Goal: Task Accomplishment & Management: Manage account settings

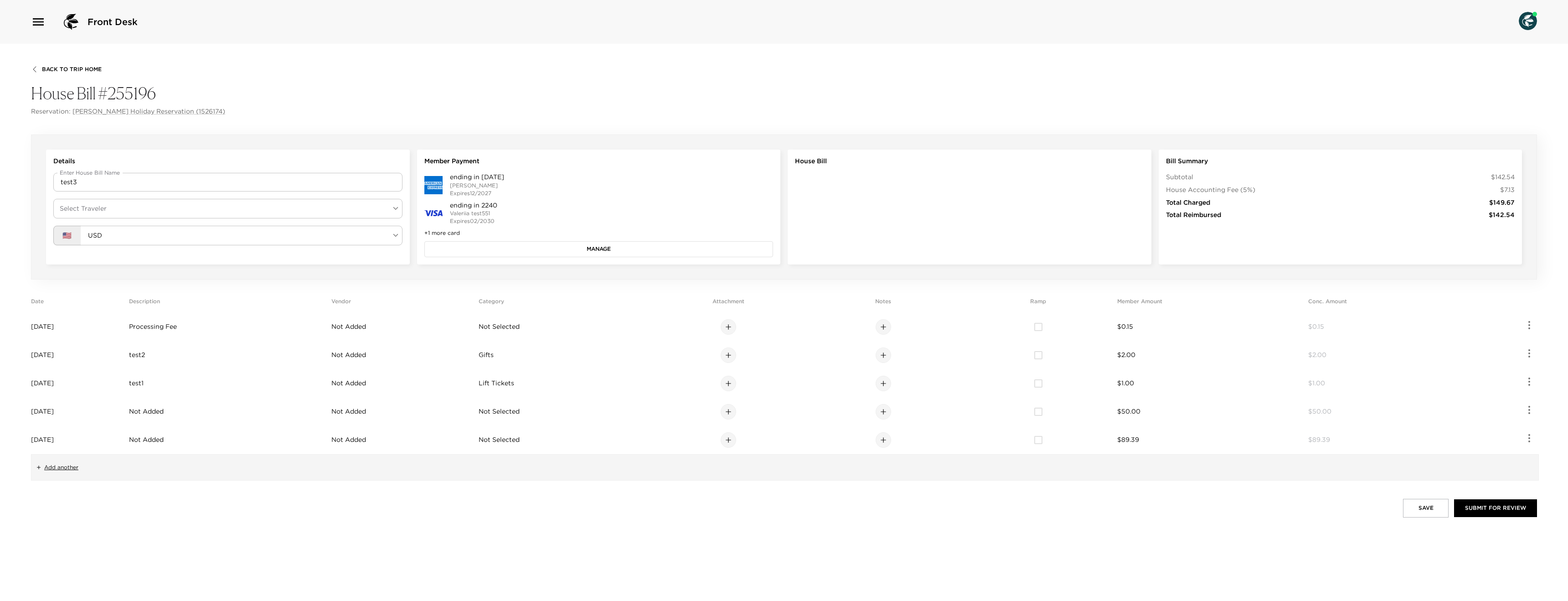
click at [522, 244] on button "Manage" at bounding box center [599, 248] width 349 height 15
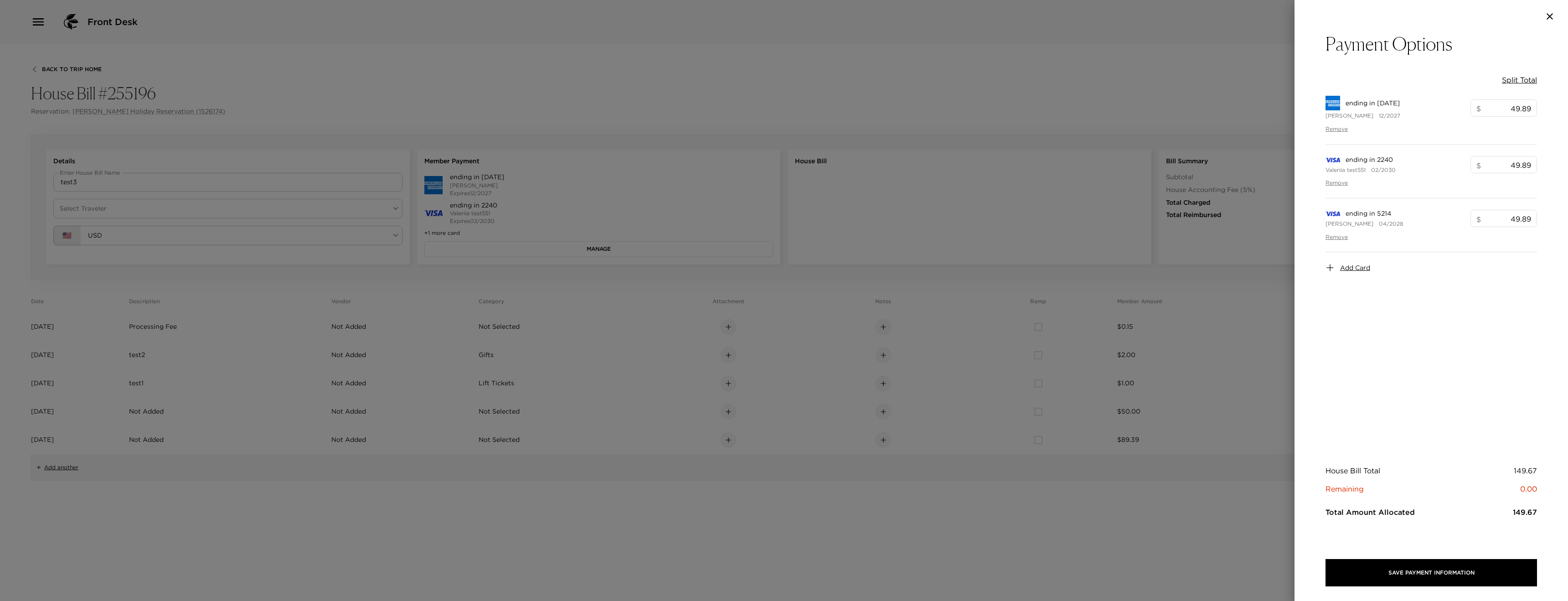
click at [1352, 270] on span "Add Card" at bounding box center [1355, 268] width 30 height 9
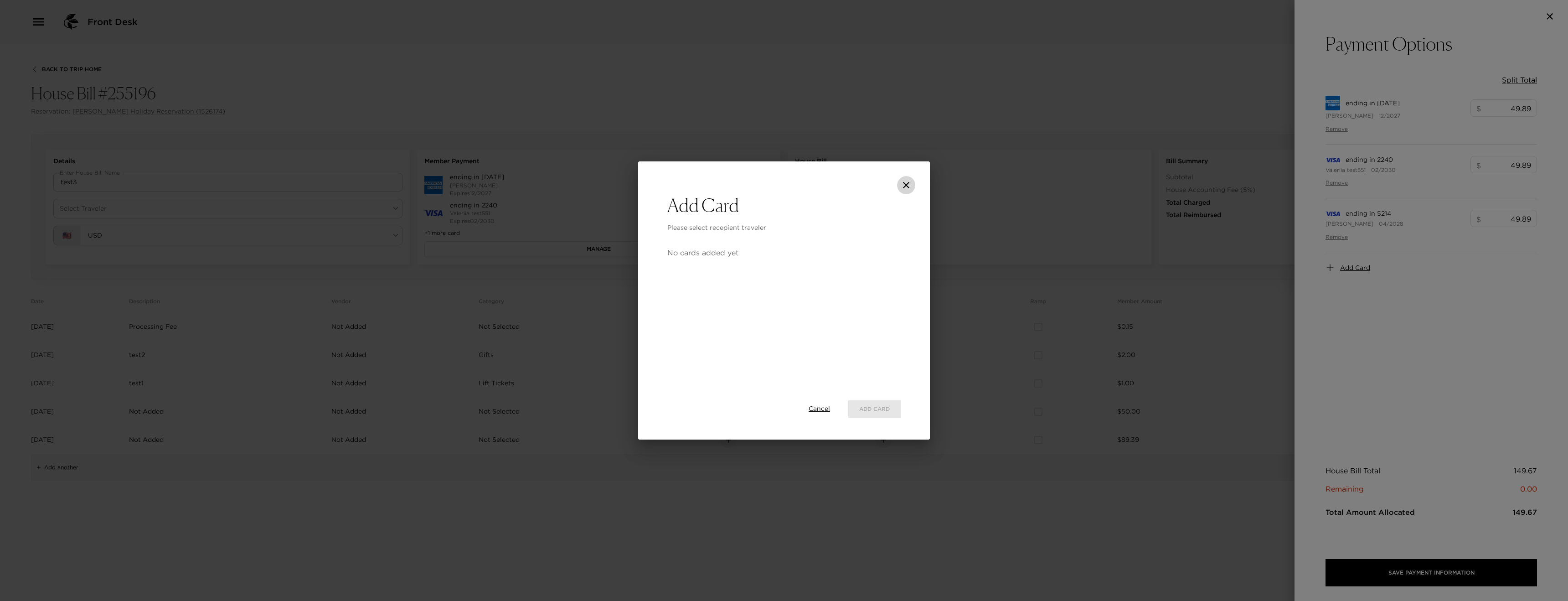
click at [907, 184] on icon "close" at bounding box center [906, 185] width 6 height 6
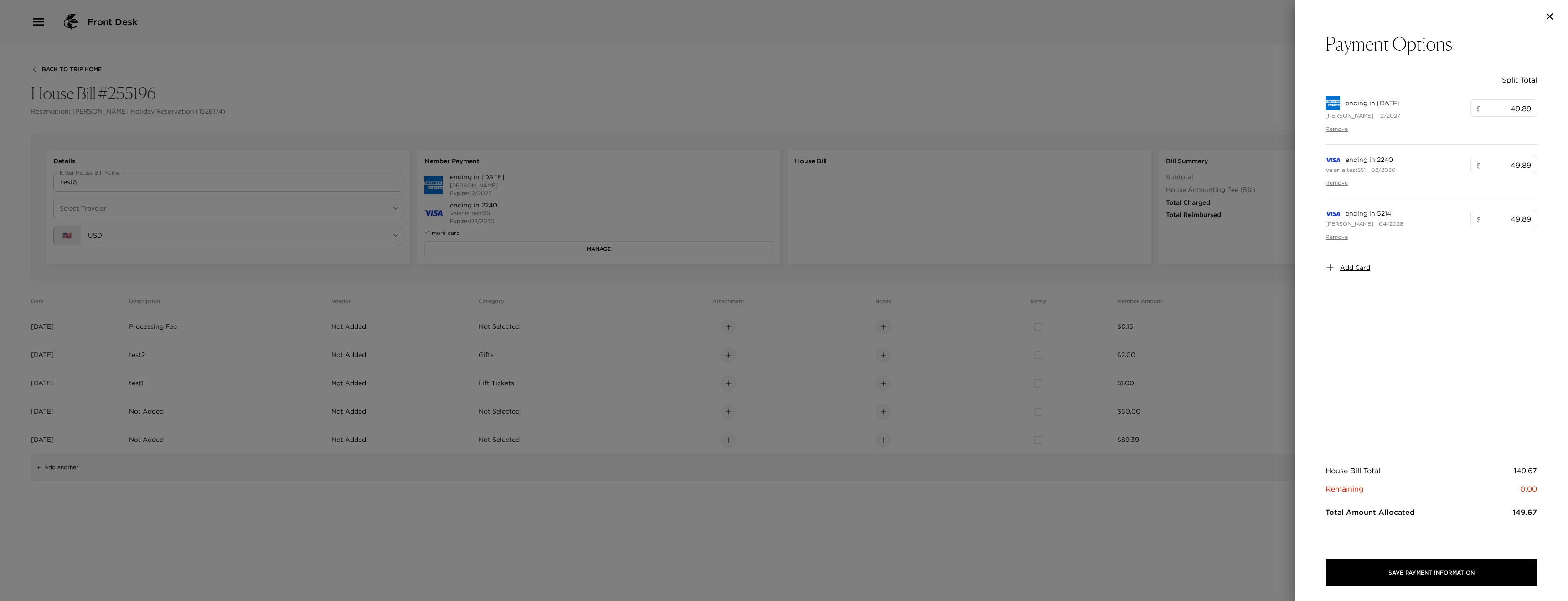
drag, startPoint x: 726, startPoint y: 104, endPoint x: 471, endPoint y: 110, distance: 255.1
click at [726, 104] on div at bounding box center [784, 300] width 1568 height 601
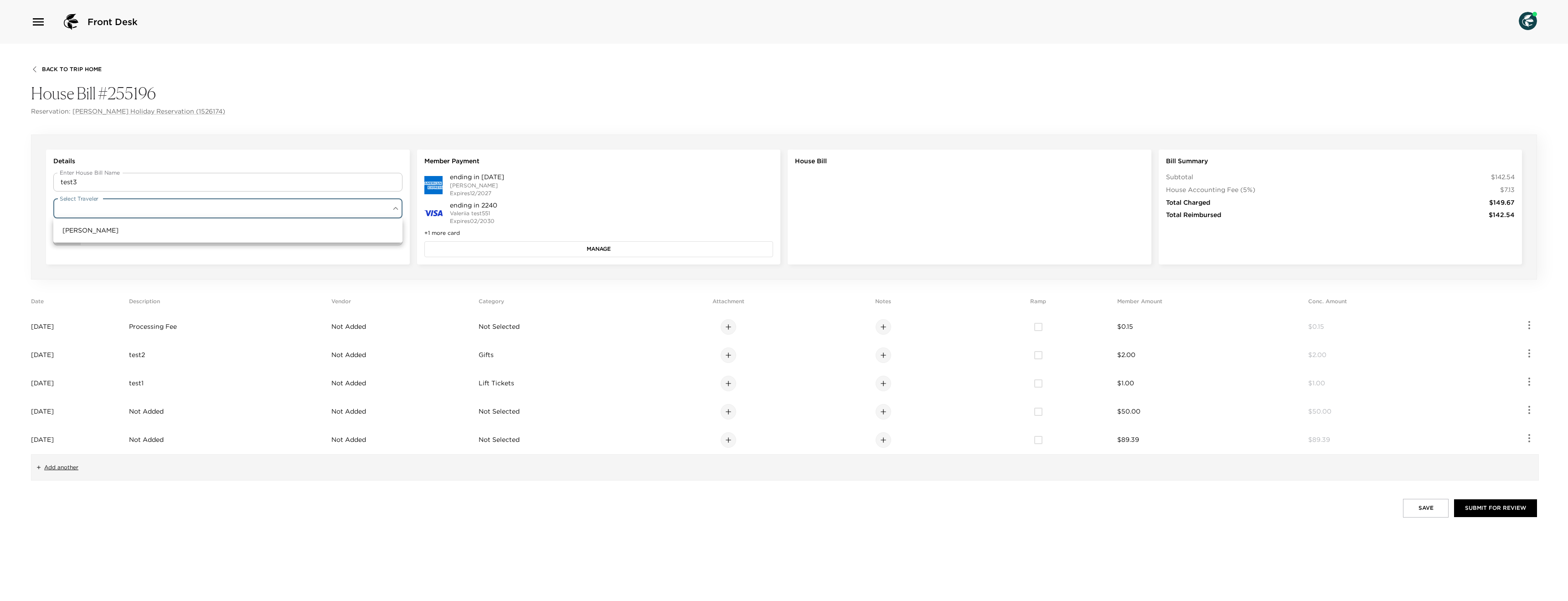
click at [190, 200] on body "Front Desk Back To Trip Home House Bill #255196 Reservation: Loren Holiday Rese…" at bounding box center [784, 300] width 1568 height 601
click at [169, 227] on li "Loren Holiday" at bounding box center [228, 231] width 349 height 17
type input "dc4d65e8-7a89-4889-a291-ddb3581cbedd"
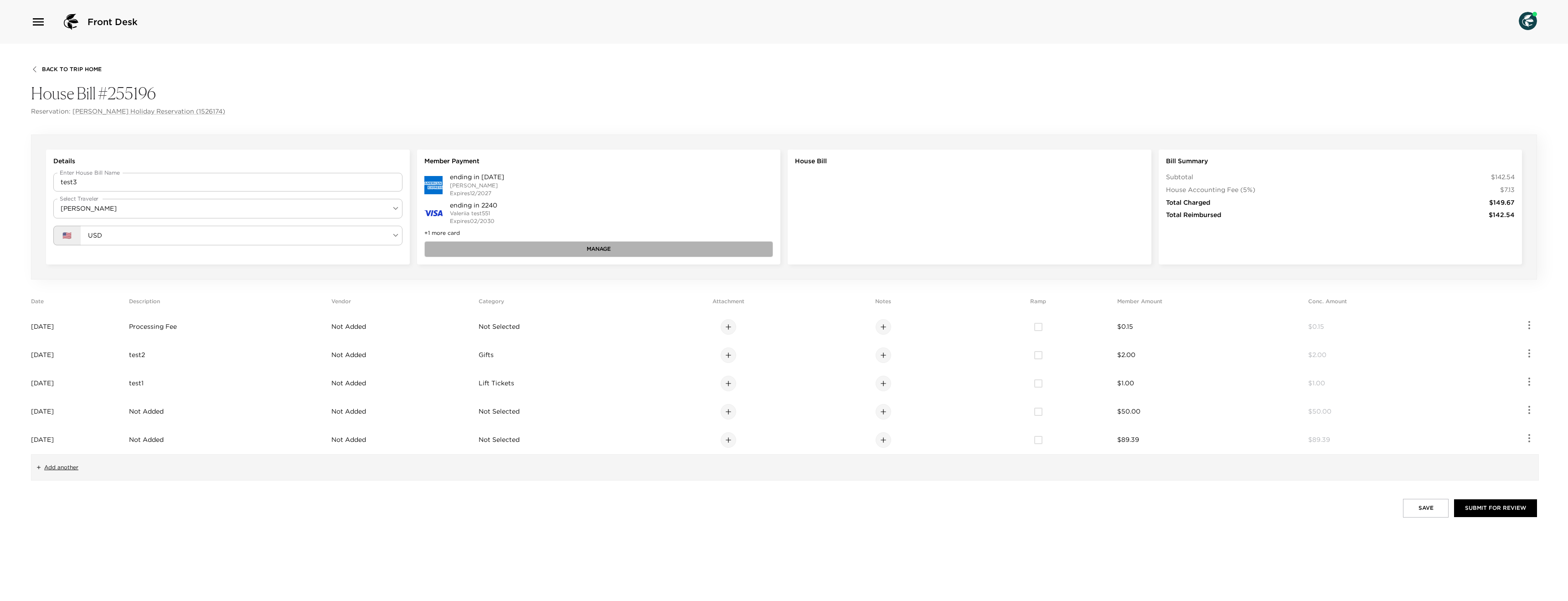
click at [544, 250] on button "Manage" at bounding box center [599, 248] width 349 height 15
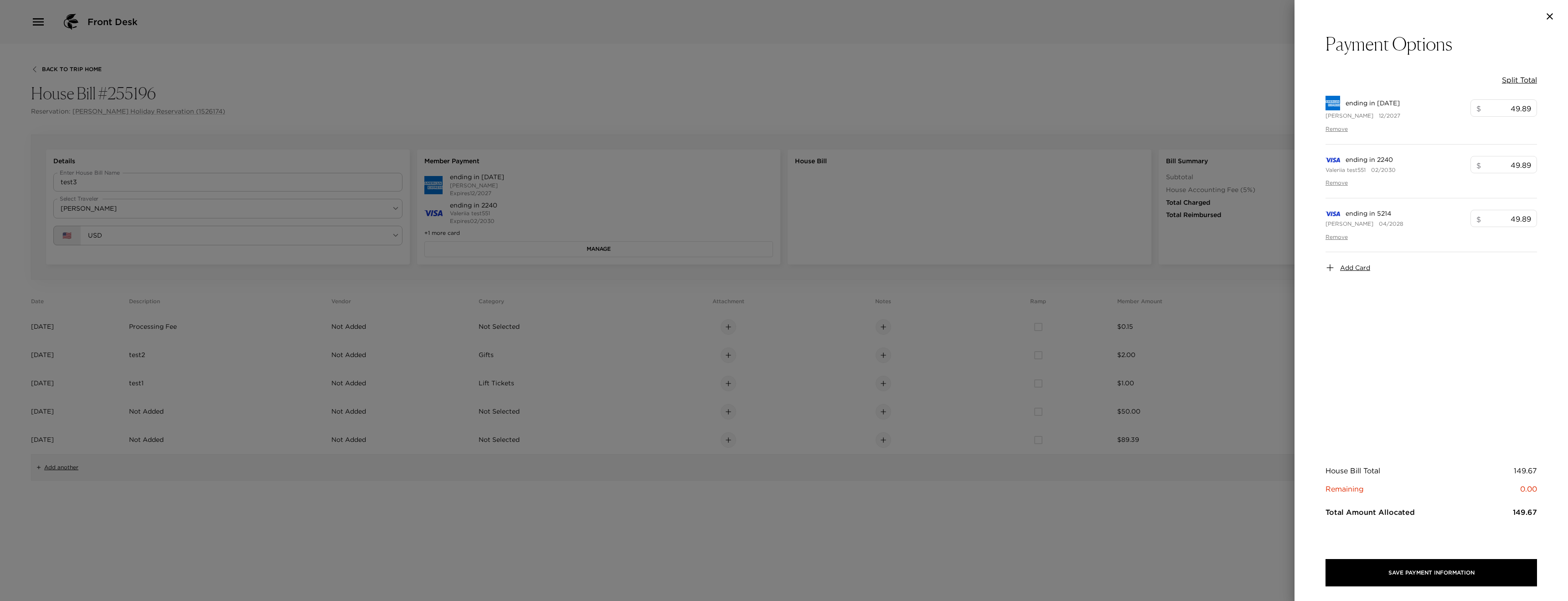
click at [1359, 268] on span "Add Card" at bounding box center [1355, 268] width 30 height 9
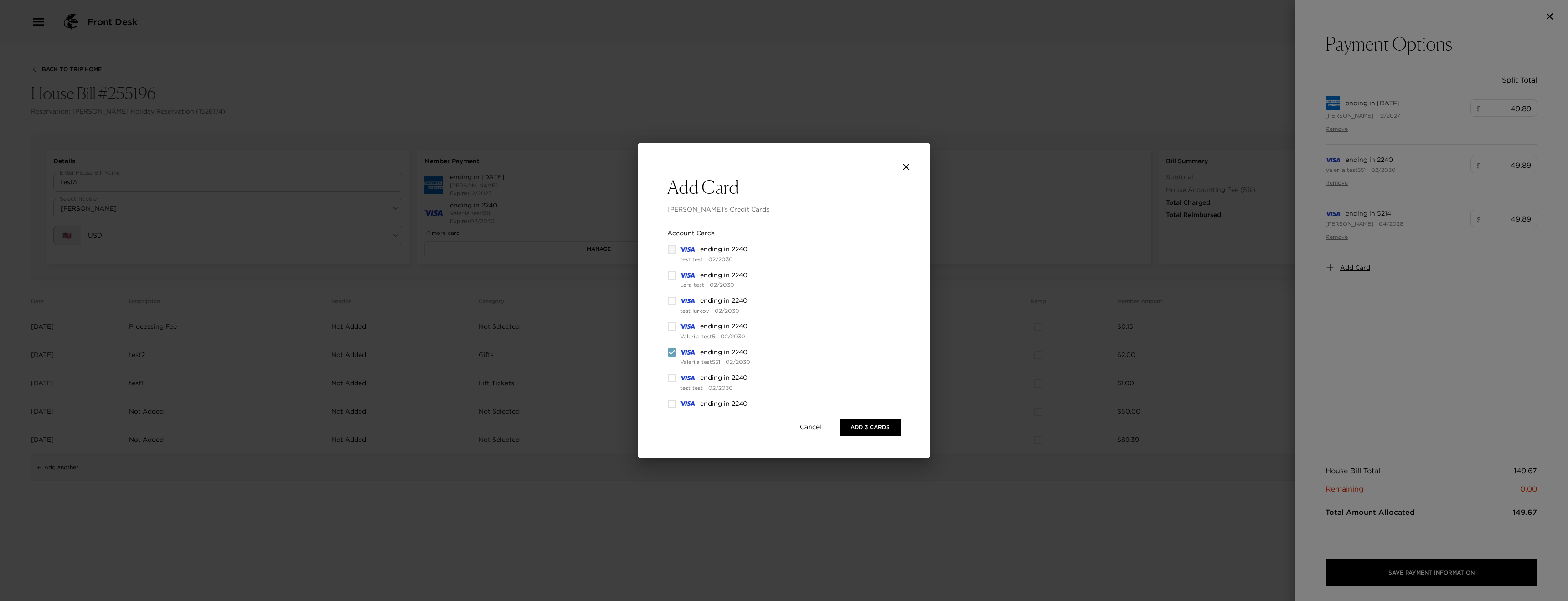
drag, startPoint x: 674, startPoint y: 248, endPoint x: 674, endPoint y: 288, distance: 40.0
click at [674, 248] on input "checkbox" at bounding box center [671, 249] width 9 height 9
checkbox input "true"
click at [674, 279] on icon at bounding box center [672, 275] width 11 height 11
click at [673, 300] on input "checkbox" at bounding box center [671, 301] width 9 height 9
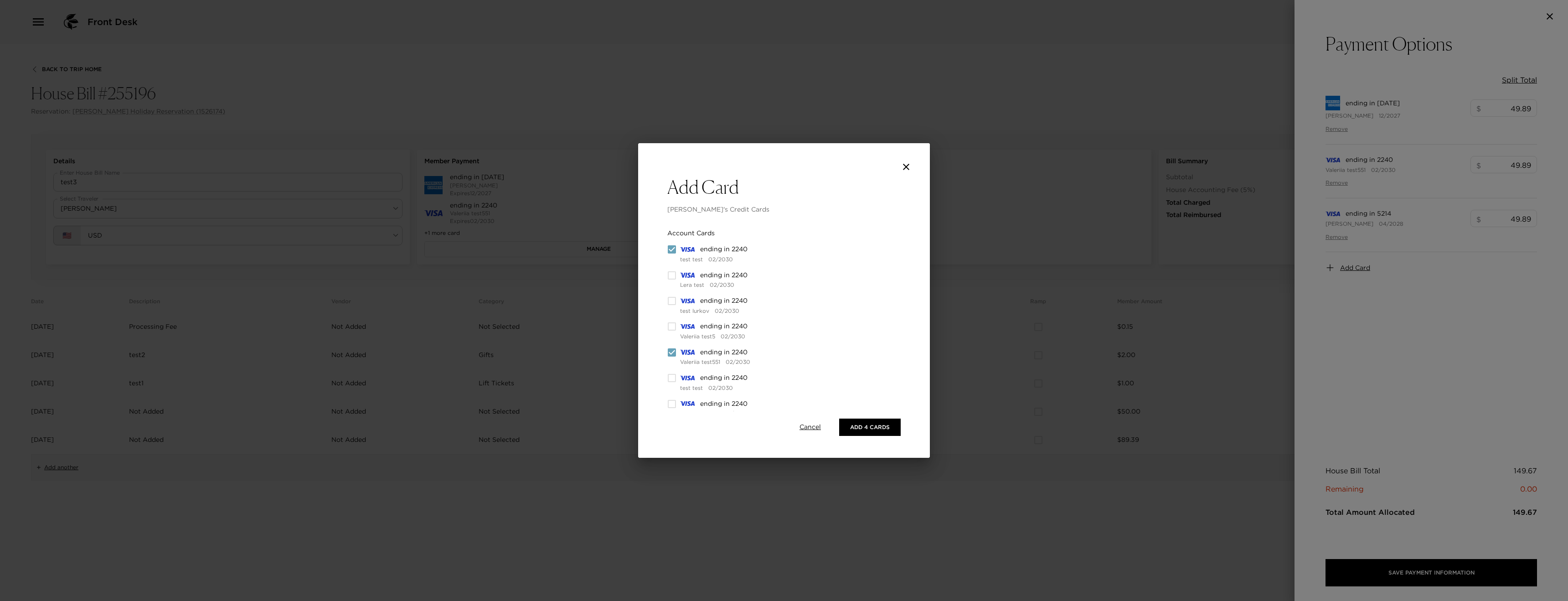
checkbox input "true"
click at [669, 273] on input "checkbox" at bounding box center [671, 275] width 9 height 9
checkbox input "true"
click at [872, 430] on button "Add 6 Cards" at bounding box center [870, 427] width 61 height 17
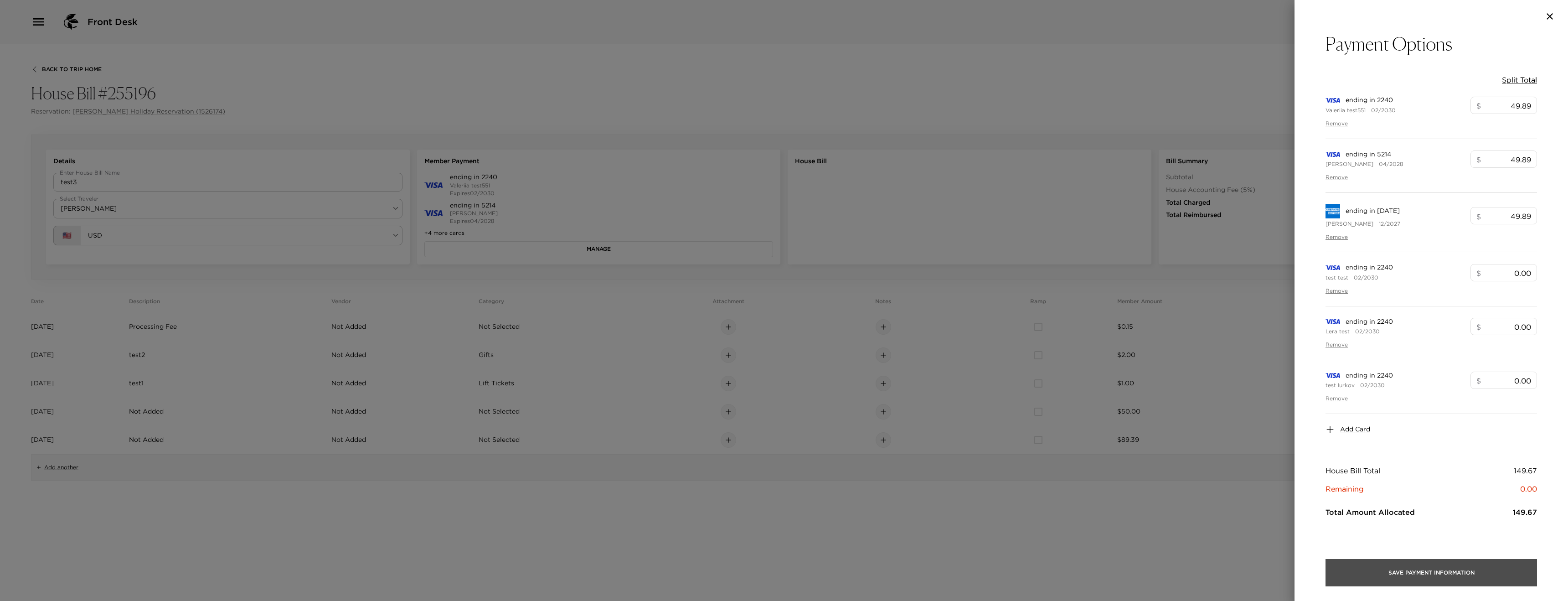
drag, startPoint x: 1409, startPoint y: 579, endPoint x: 1337, endPoint y: 533, distance: 85.4
click at [1407, 578] on button "Save Payment Information" at bounding box center [1431, 572] width 211 height 27
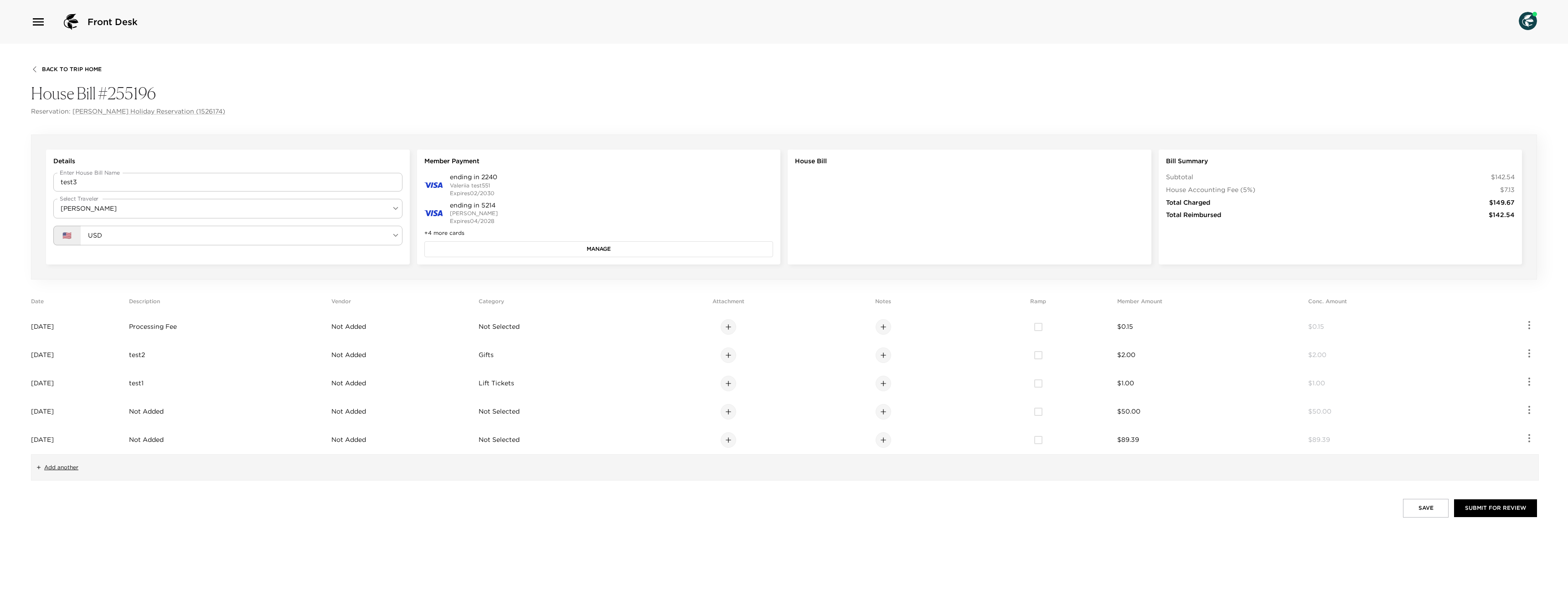
click at [567, 250] on button "Manage" at bounding box center [599, 248] width 349 height 15
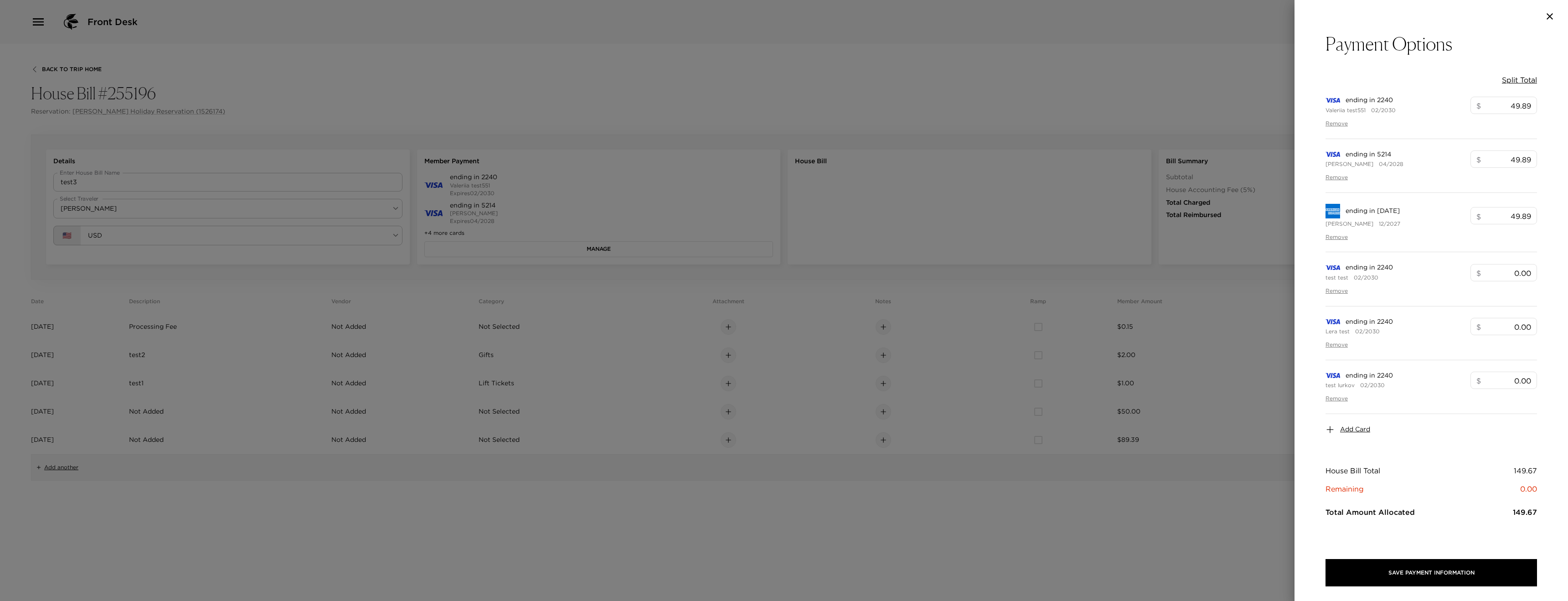
click at [962, 90] on div at bounding box center [784, 300] width 1568 height 601
